Goal: Check status: Check status

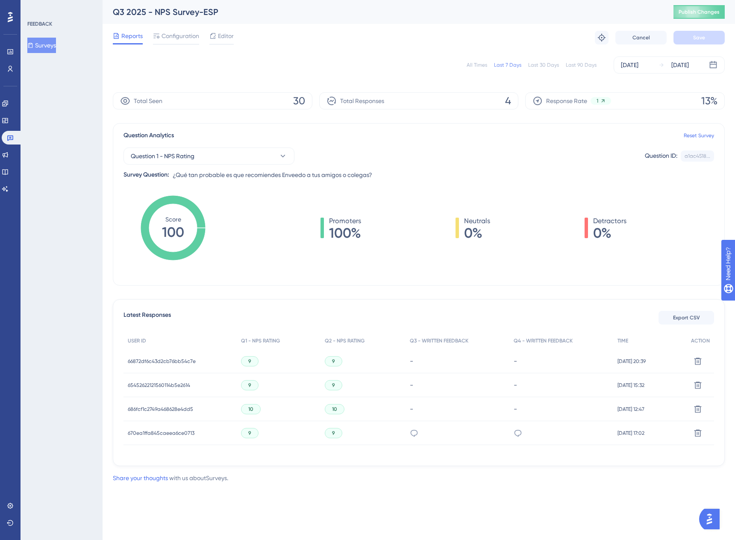
click at [546, 64] on div "Last 30 Days" at bounding box center [543, 65] width 31 height 7
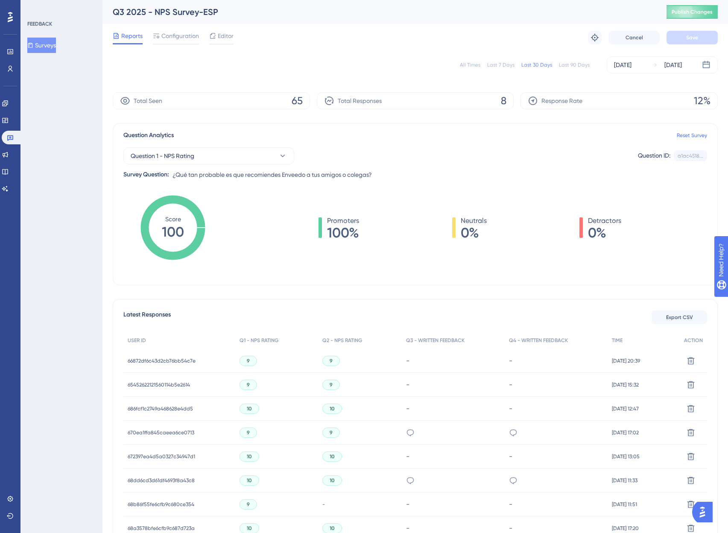
click at [47, 44] on button "Surveys" at bounding box center [41, 45] width 29 height 15
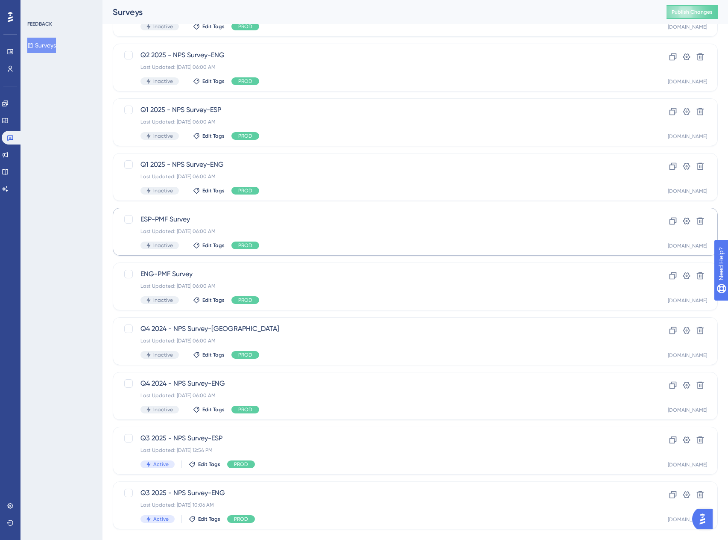
scroll to position [106, 0]
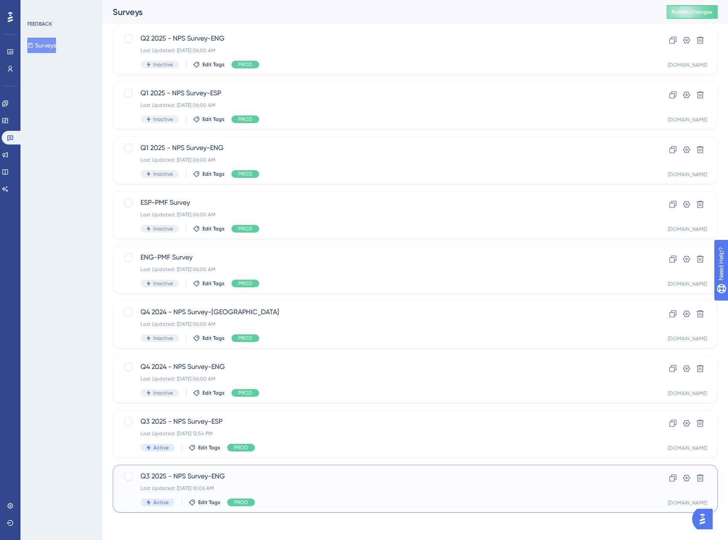
click at [264, 482] on div "Q3 2025 - NPS Survey-ENG Last Updated: Oct 13 2025, 10:06 AM Active Edit Tags P…" at bounding box center [382, 488] width 482 height 35
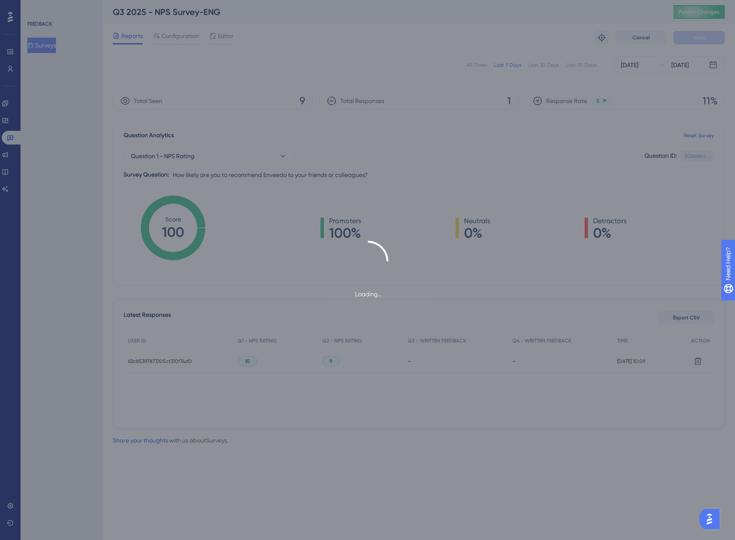
click at [538, 65] on div "Loading..." at bounding box center [367, 270] width 735 height 540
click at [543, 66] on div "Loading..." at bounding box center [367, 270] width 735 height 540
